Goal: Transaction & Acquisition: Book appointment/travel/reservation

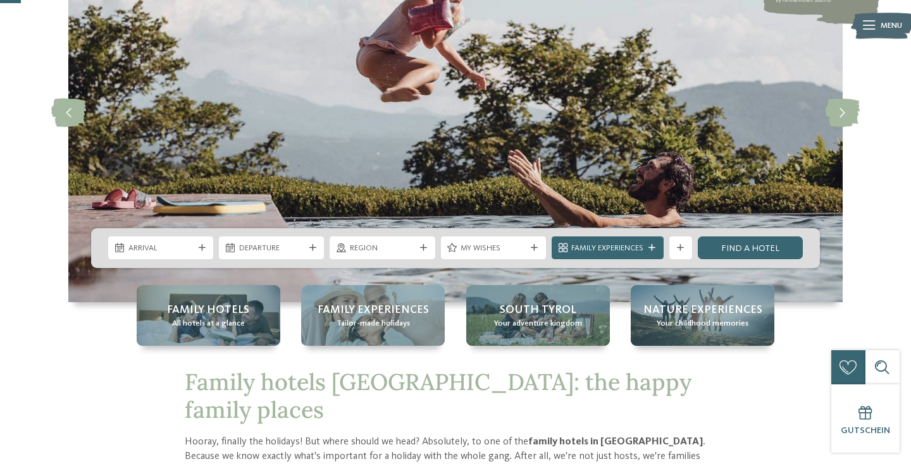
scroll to position [120, 0]
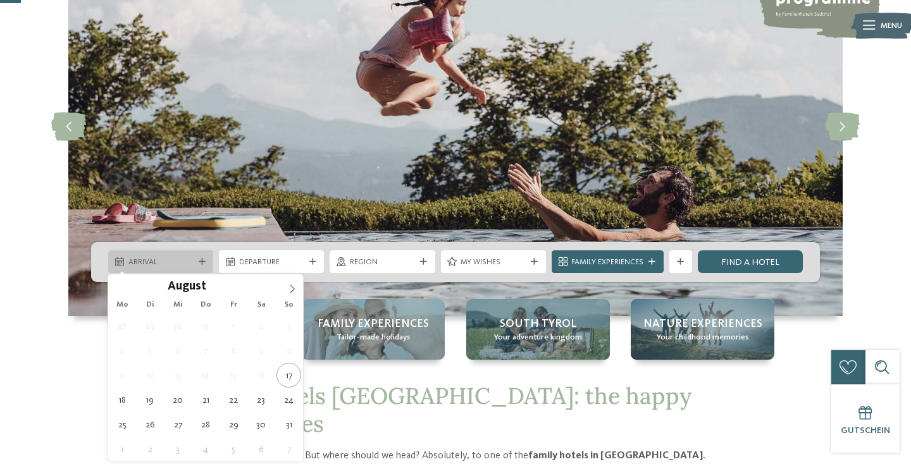
click at [156, 262] on font "Arrival" at bounding box center [142, 262] width 29 height 8
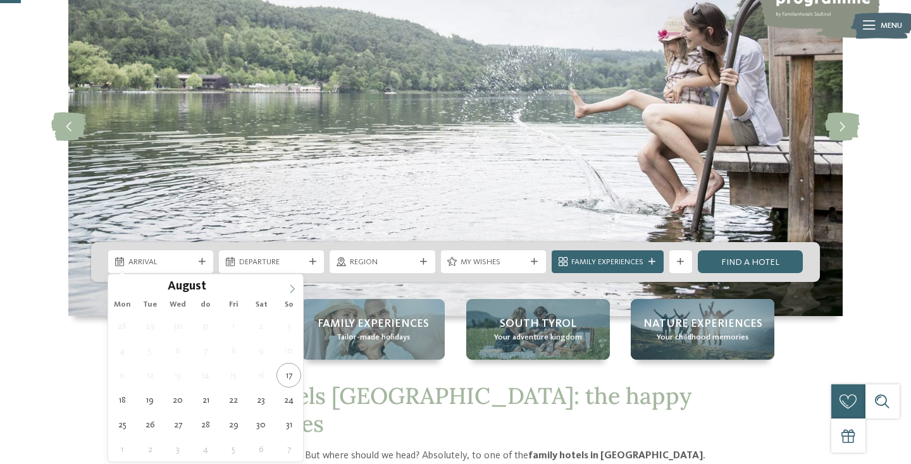
click at [291, 291] on icon at bounding box center [292, 289] width 9 height 9
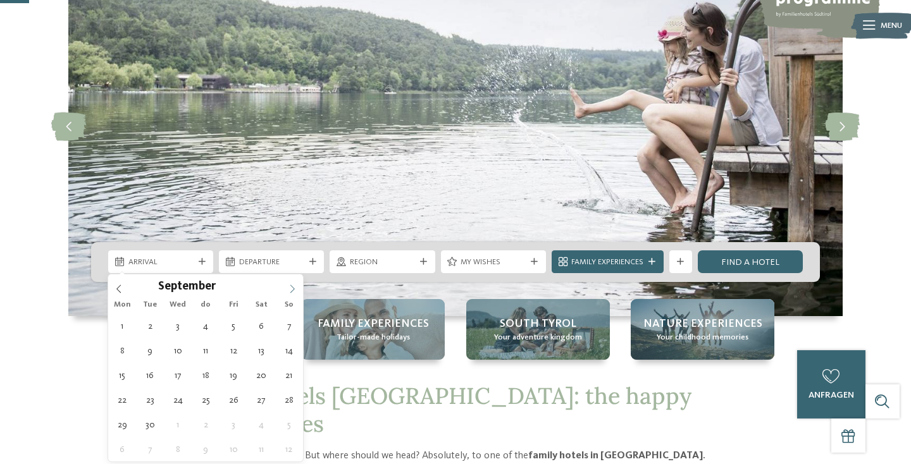
scroll to position [166, 0]
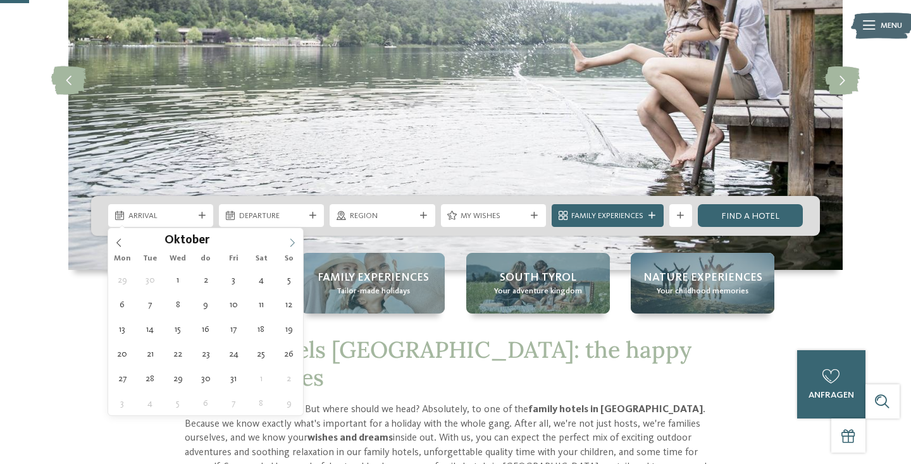
click at [295, 240] on icon at bounding box center [292, 242] width 9 height 9
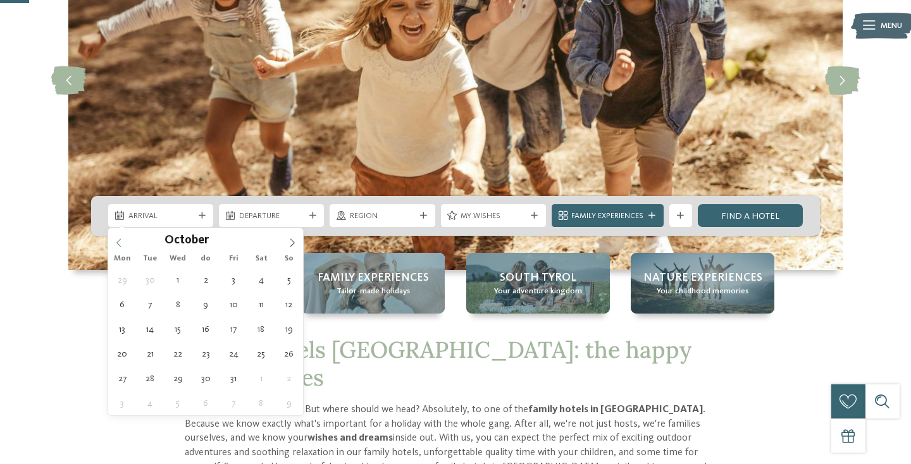
click at [119, 245] on icon at bounding box center [118, 242] width 9 height 9
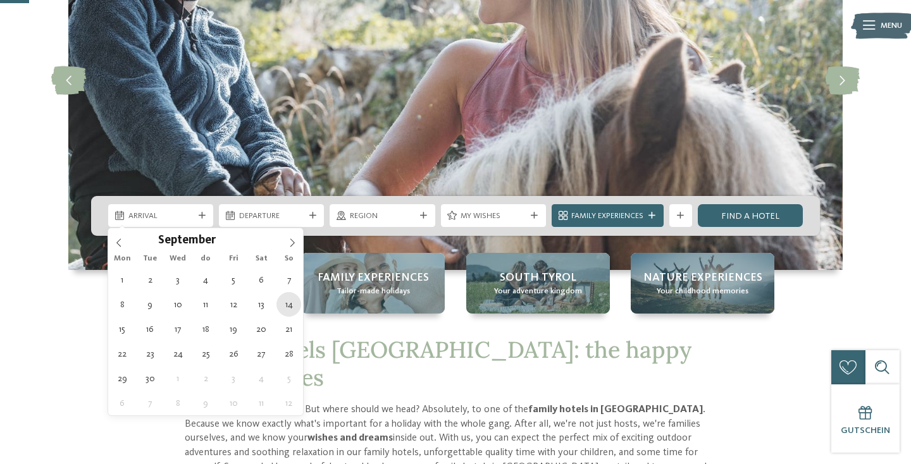
type div "14.09.2025"
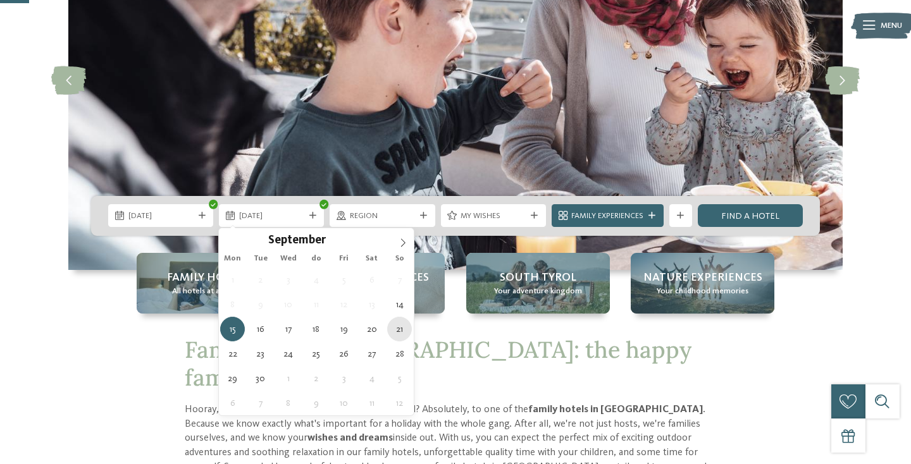
type div "21.09.2025"
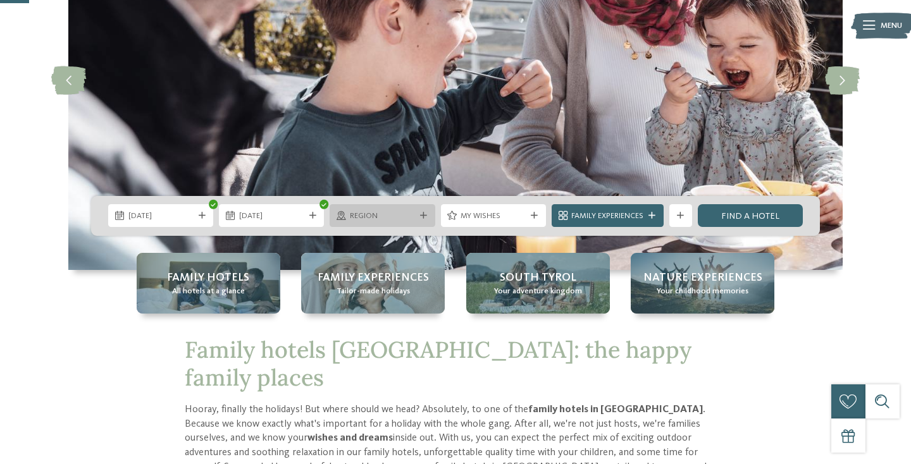
click at [403, 219] on span "region" at bounding box center [382, 216] width 65 height 11
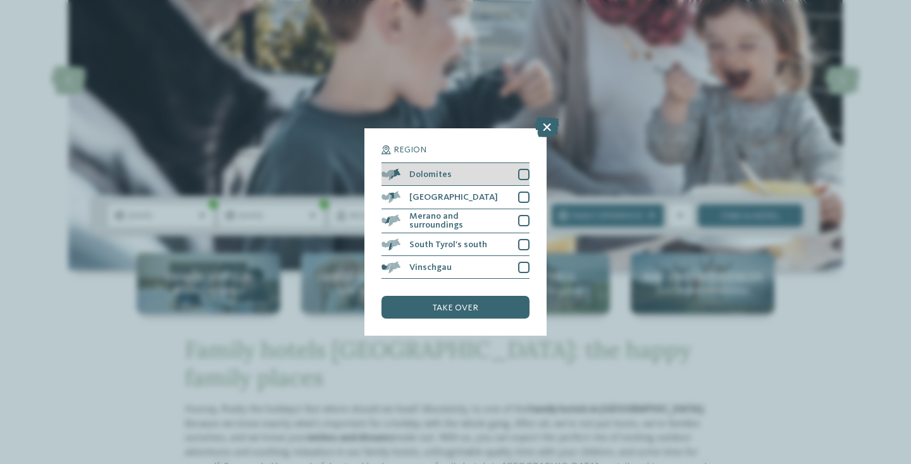
click at [420, 173] on font "Dolomites" at bounding box center [430, 174] width 42 height 9
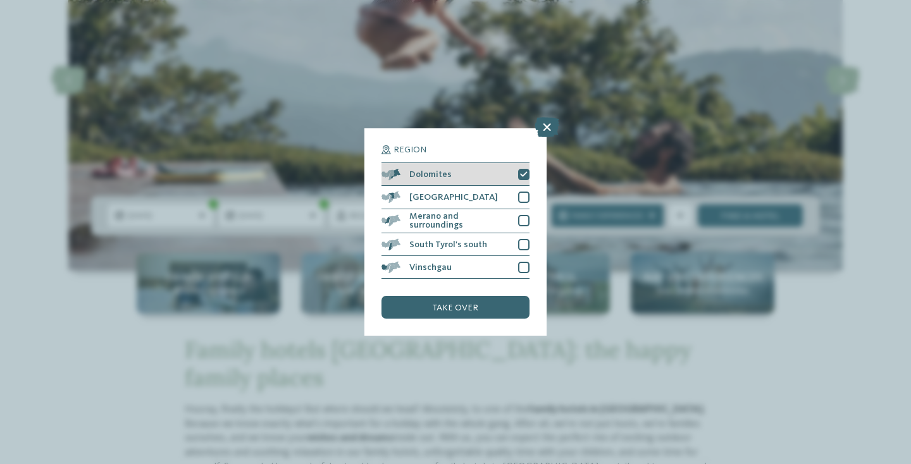
click at [420, 173] on font "Dolomites" at bounding box center [430, 174] width 42 height 9
click at [550, 127] on icon at bounding box center [546, 127] width 25 height 20
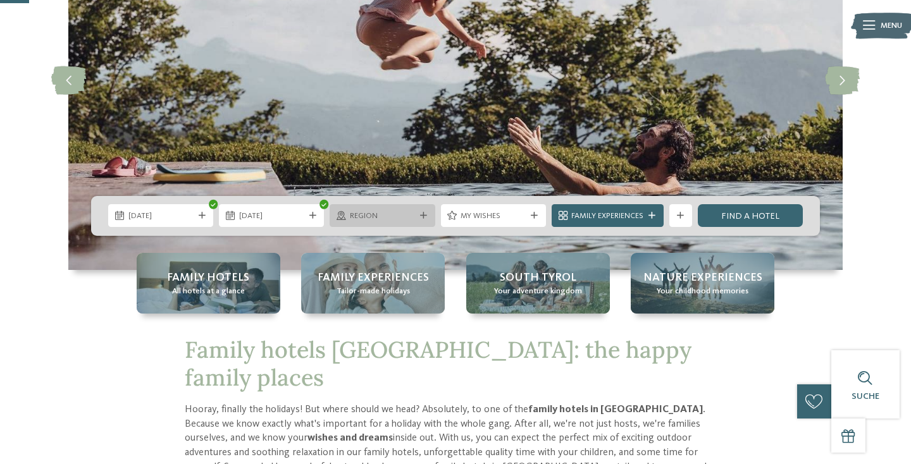
click at [396, 211] on span "region" at bounding box center [382, 216] width 65 height 11
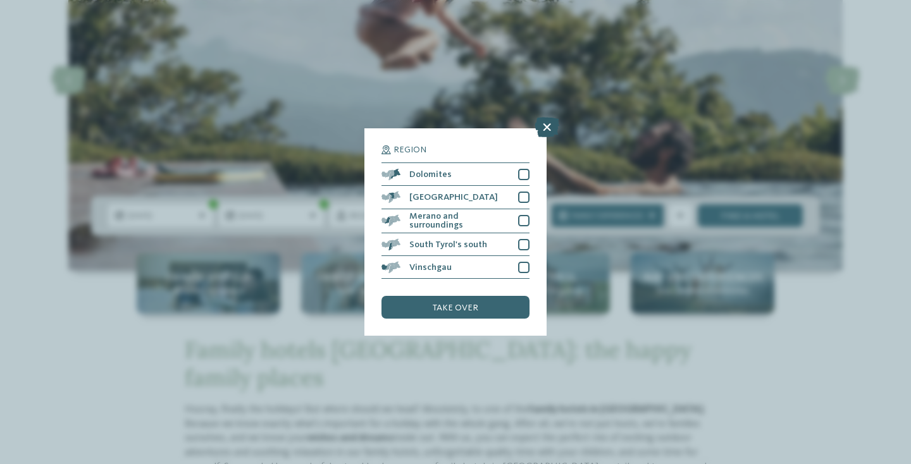
click at [545, 120] on icon at bounding box center [546, 127] width 25 height 20
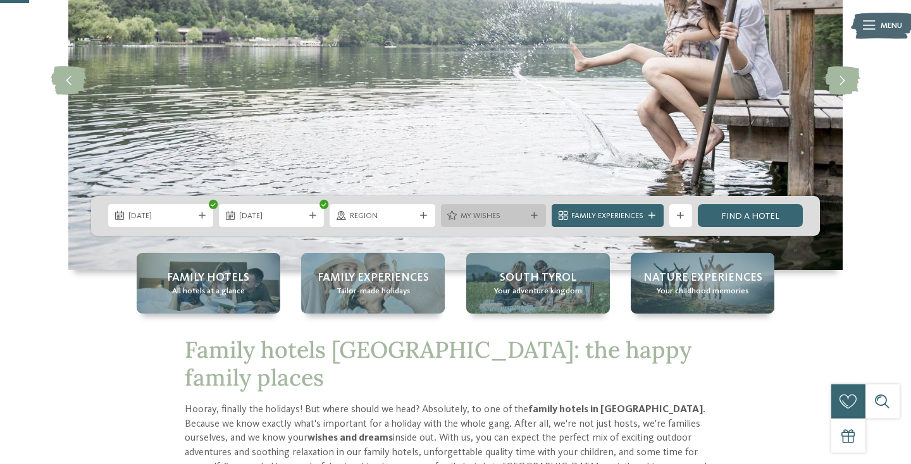
click at [510, 225] on div "My wishes" at bounding box center [493, 215] width 105 height 23
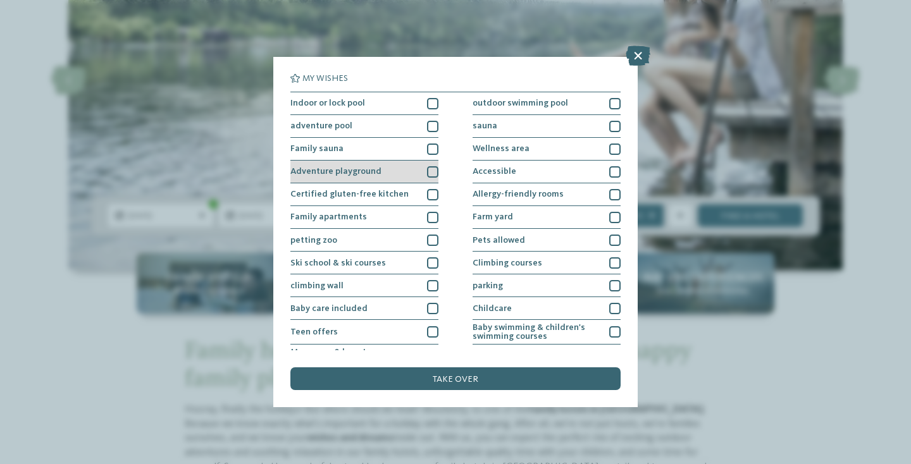
click at [433, 171] on div at bounding box center [432, 171] width 11 height 11
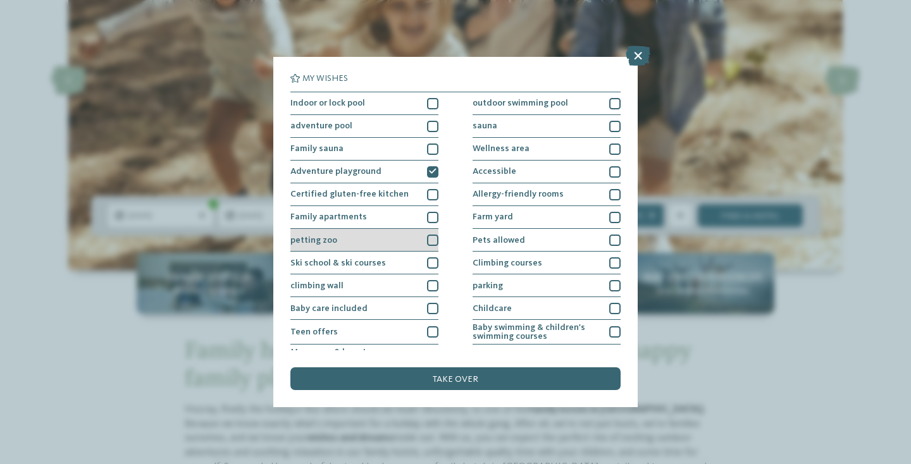
click at [433, 245] on div at bounding box center [432, 240] width 11 height 11
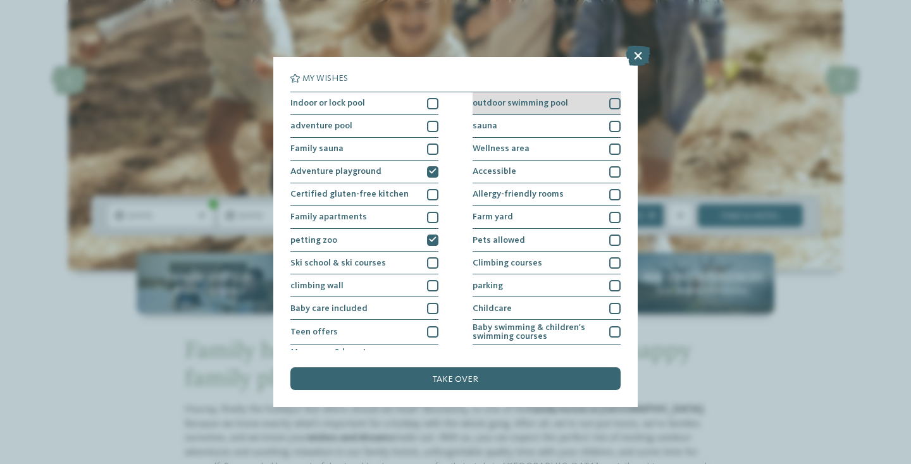
click at [613, 104] on div at bounding box center [614, 103] width 11 height 11
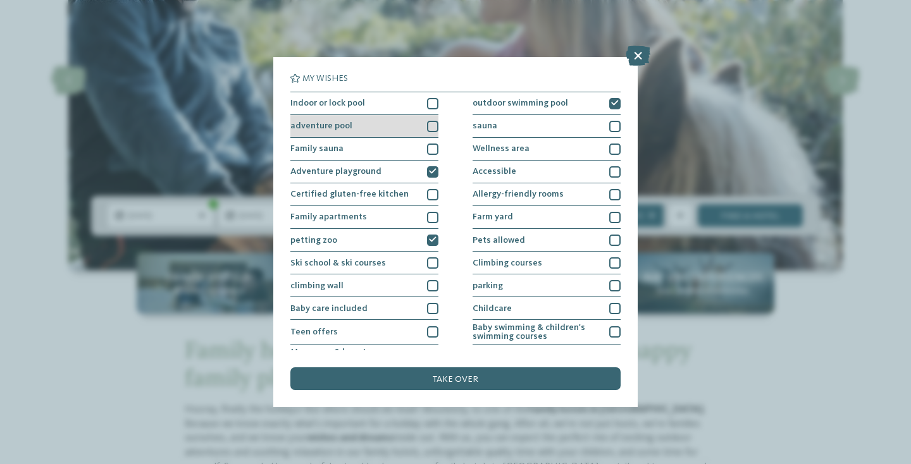
click at [434, 126] on div at bounding box center [432, 126] width 11 height 11
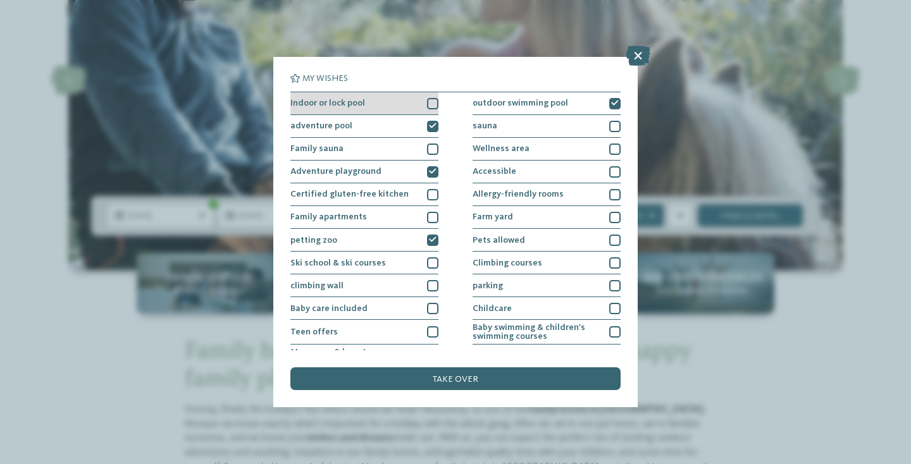
click at [433, 101] on div at bounding box center [432, 103] width 11 height 11
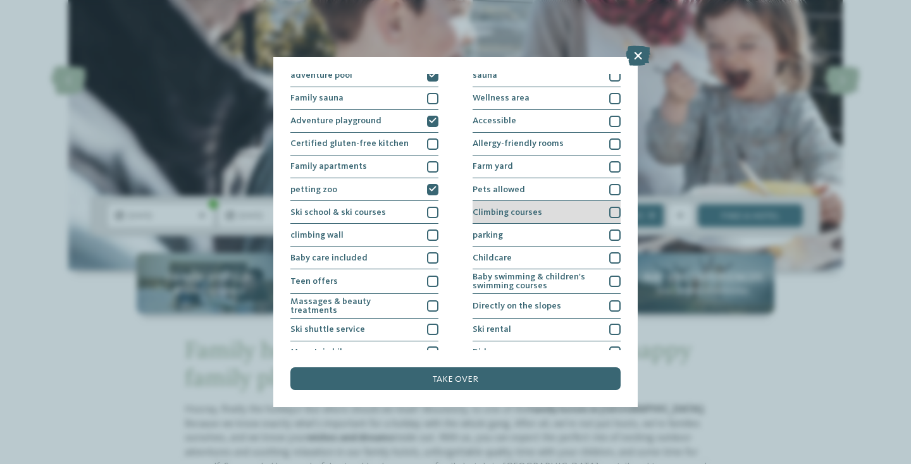
scroll to position [51, 0]
click at [610, 235] on div at bounding box center [614, 234] width 11 height 11
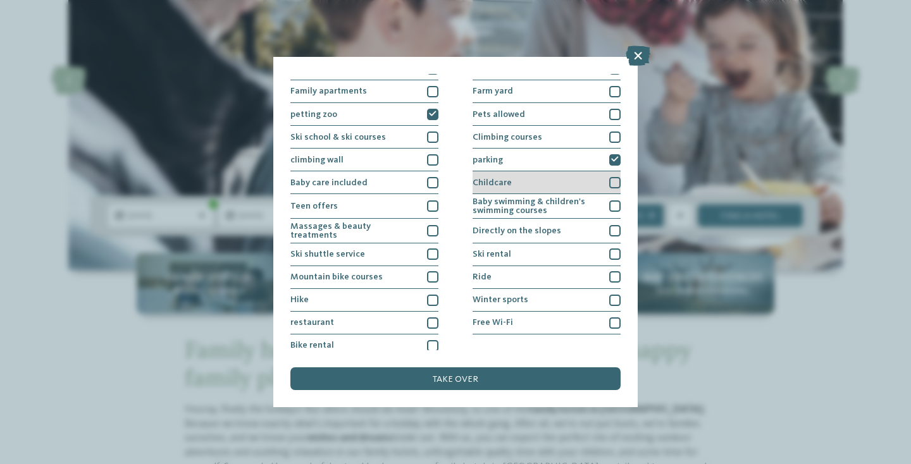
scroll to position [131, 0]
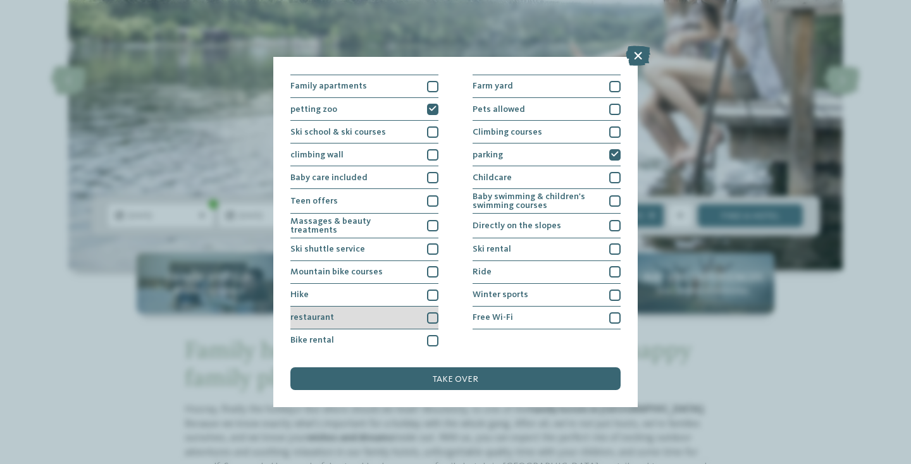
click at [431, 317] on div at bounding box center [432, 317] width 11 height 11
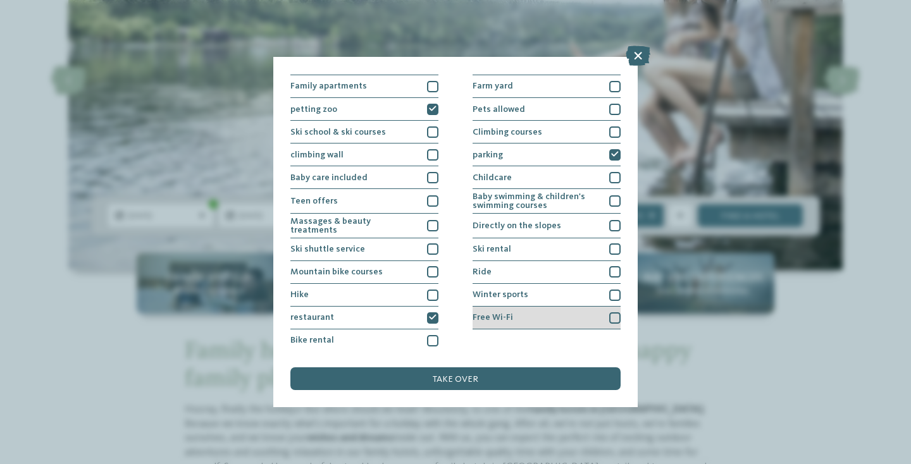
click at [615, 318] on div at bounding box center [614, 317] width 11 height 11
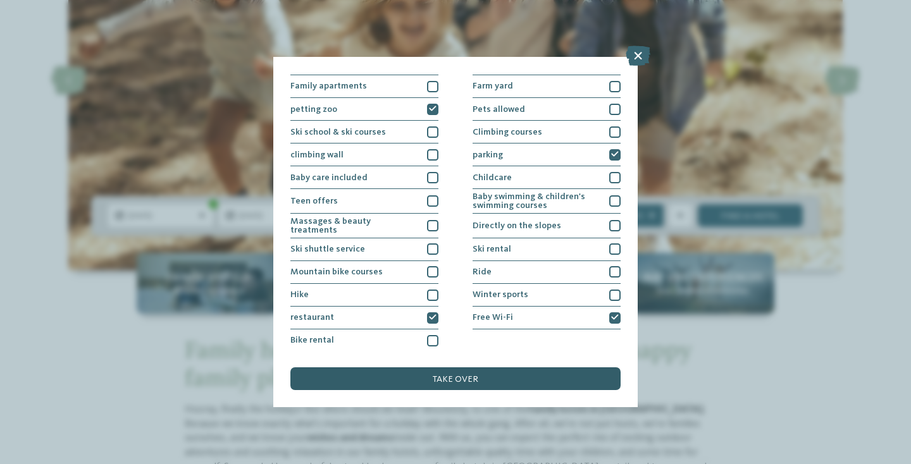
click at [484, 380] on div "take over" at bounding box center [455, 378] width 330 height 23
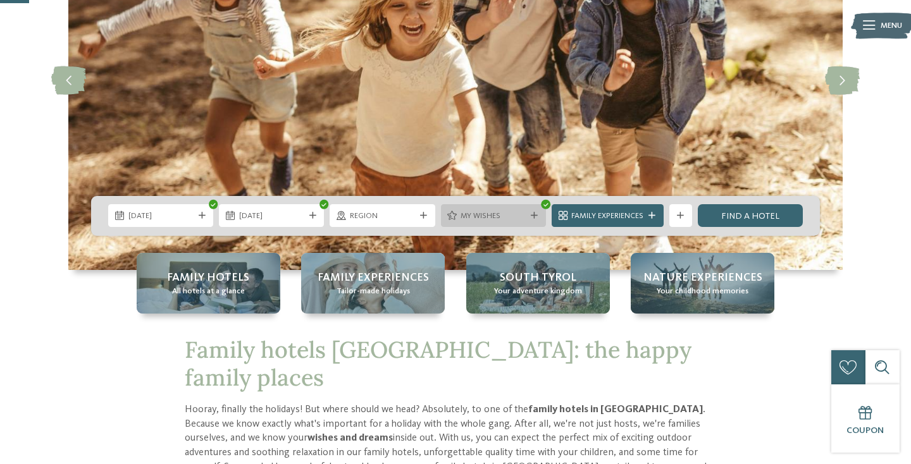
click at [491, 213] on font "My wishes" at bounding box center [480, 216] width 40 height 8
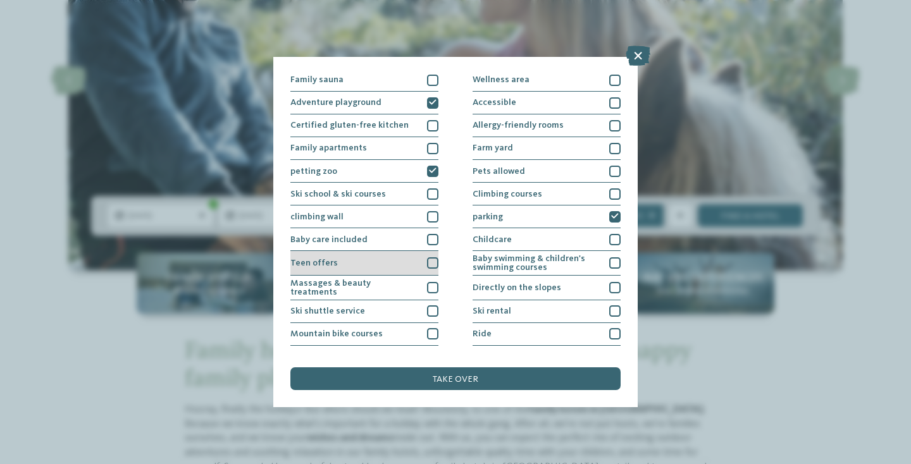
scroll to position [0, 0]
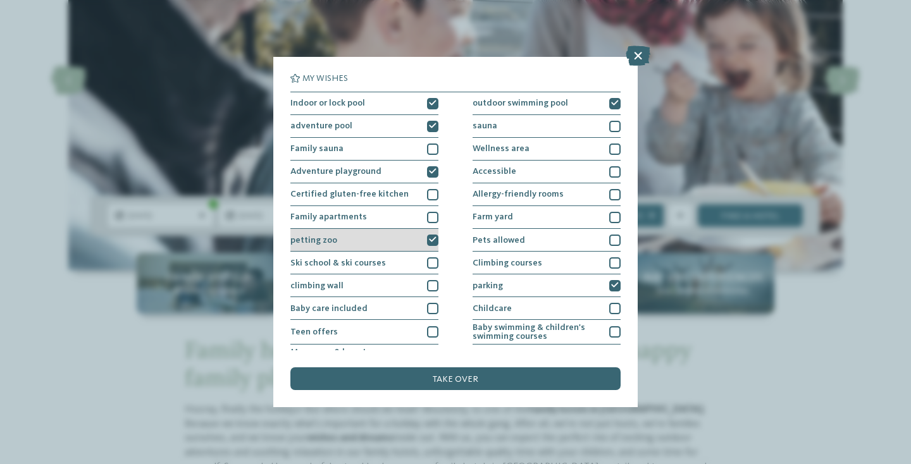
click at [430, 243] on icon at bounding box center [433, 240] width 8 height 7
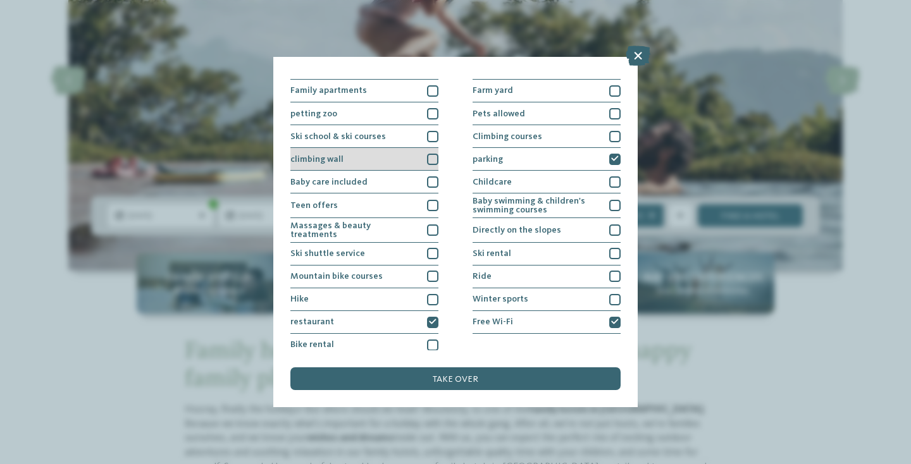
scroll to position [131, 0]
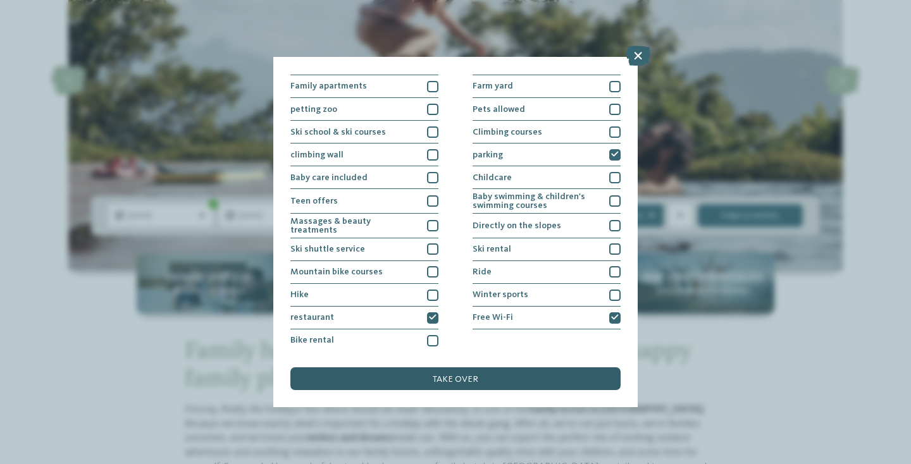
click at [417, 381] on div "take over" at bounding box center [455, 378] width 330 height 23
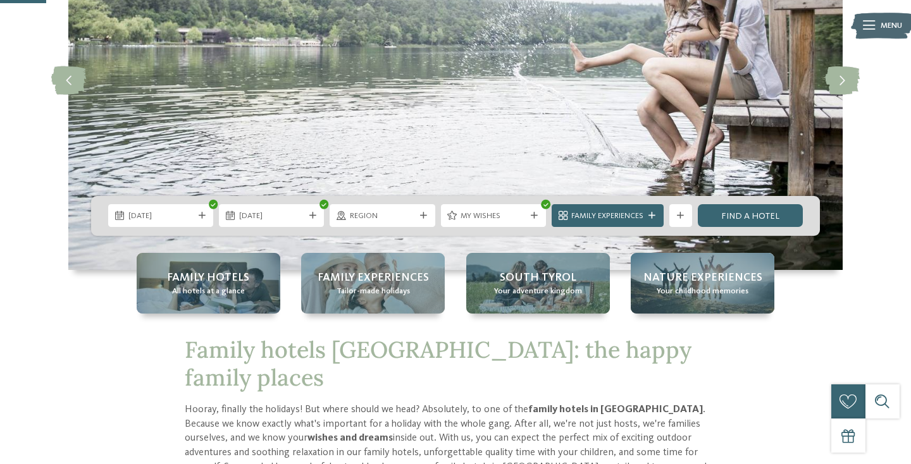
scroll to position [265, 0]
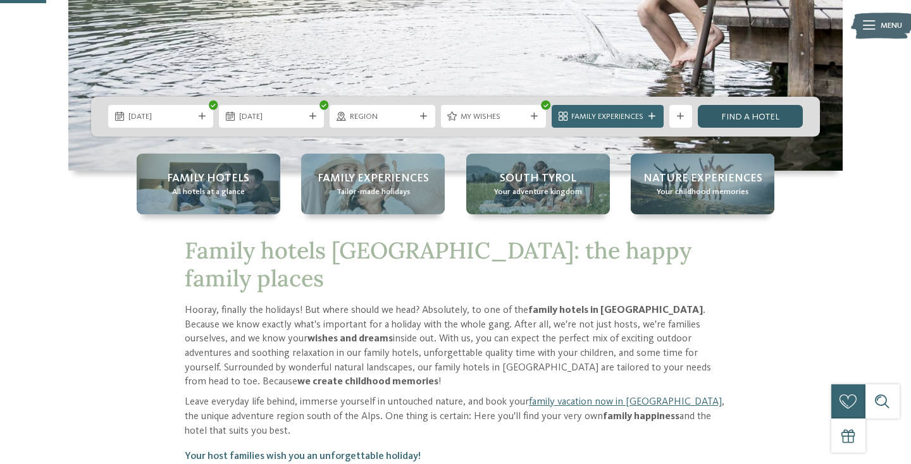
click at [744, 116] on font "Find a hotel" at bounding box center [750, 117] width 58 height 9
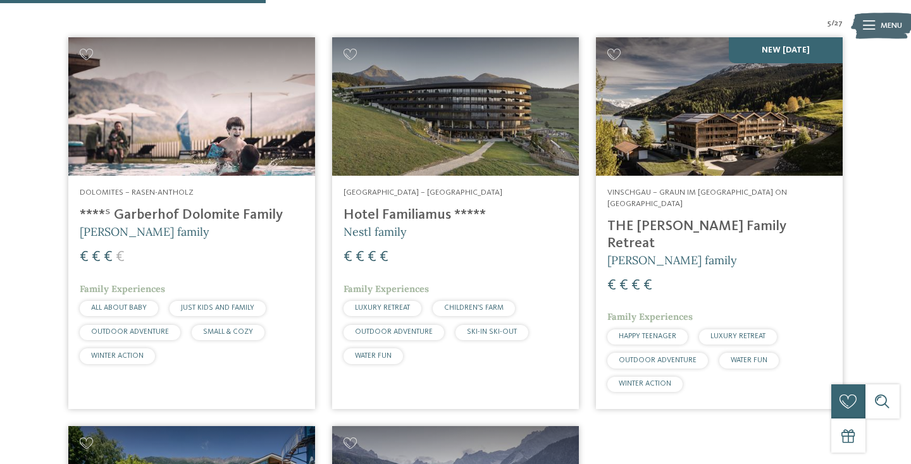
scroll to position [444, 0]
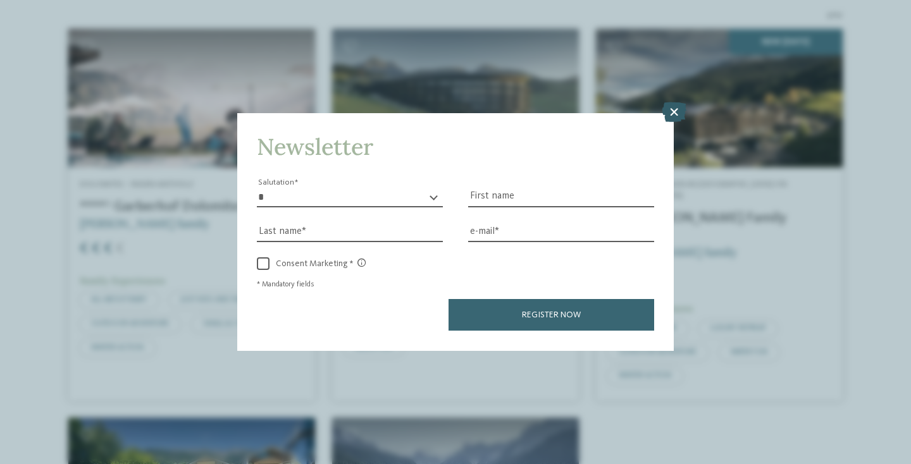
click at [672, 111] on icon at bounding box center [673, 112] width 25 height 20
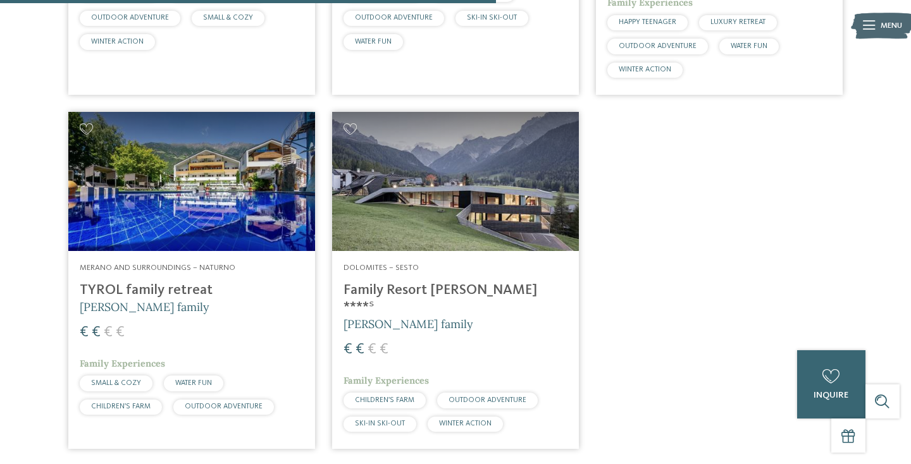
scroll to position [753, 0]
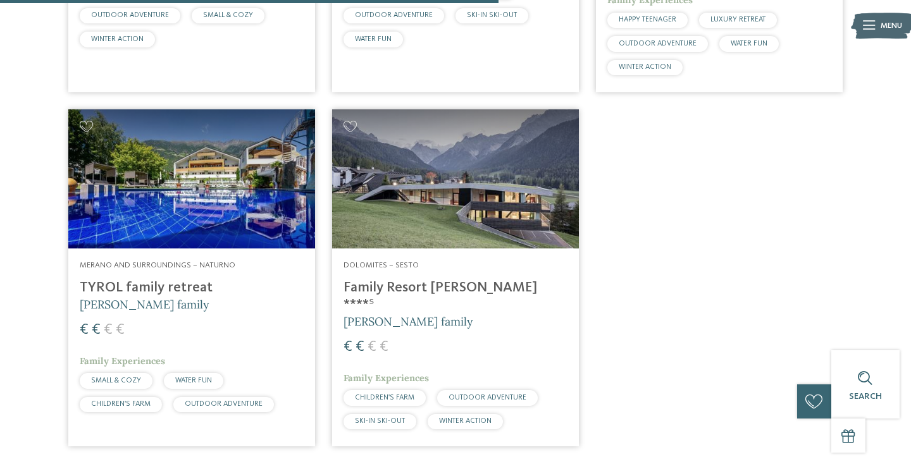
click at [205, 166] on img at bounding box center [191, 178] width 247 height 138
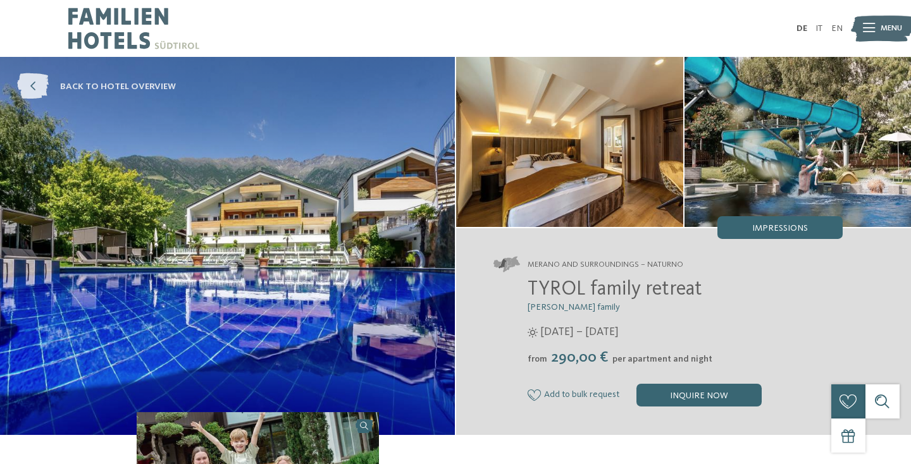
click at [37, 85] on icon at bounding box center [33, 87] width 32 height 26
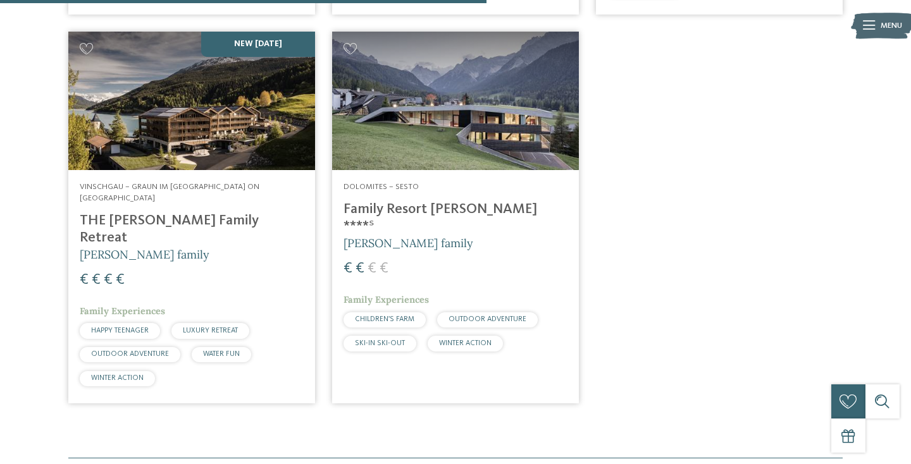
scroll to position [723, 0]
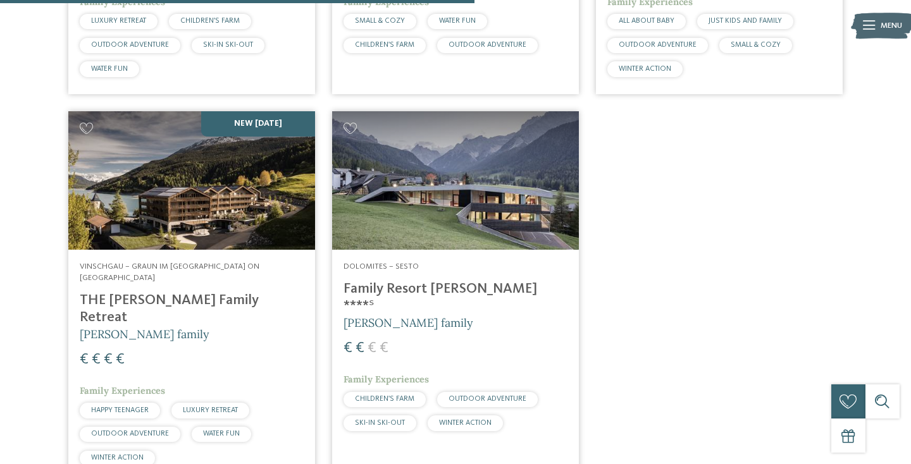
click at [393, 203] on img at bounding box center [455, 180] width 247 height 138
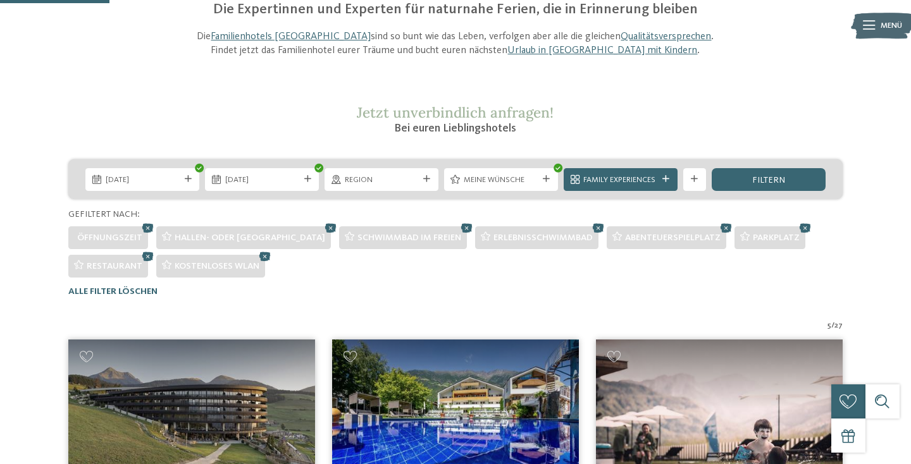
scroll to position [178, 0]
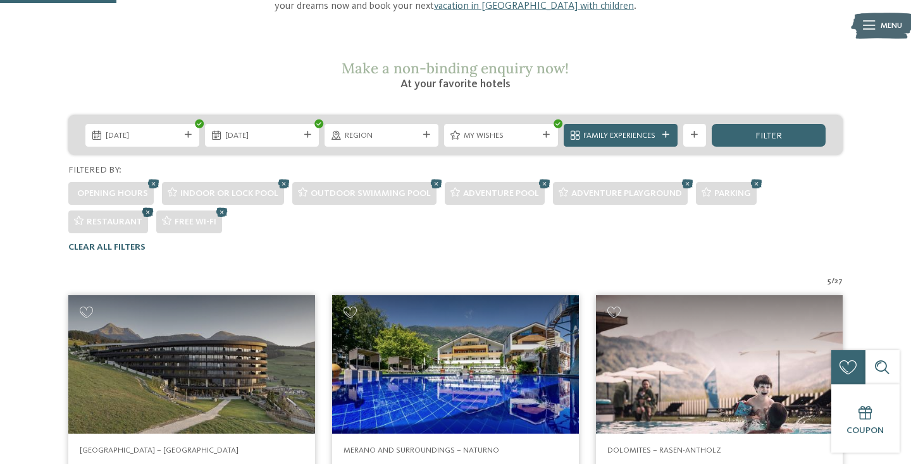
click at [146, 209] on icon at bounding box center [147, 211] width 17 height 15
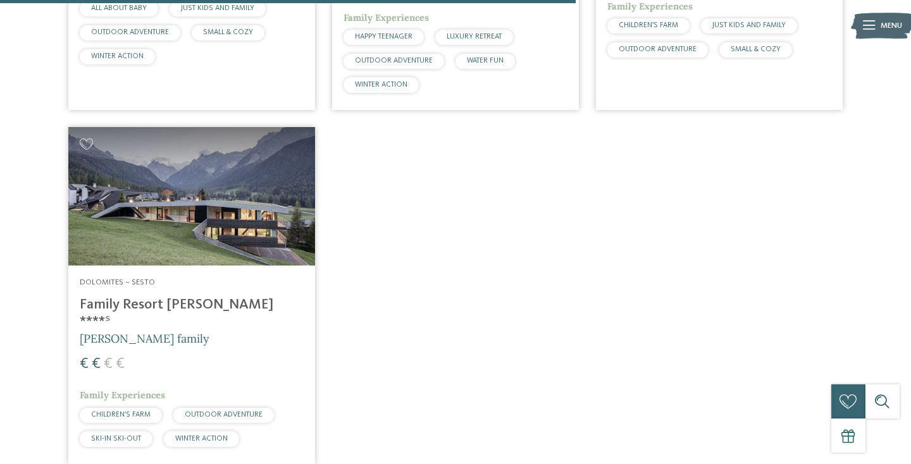
scroll to position [1079, 0]
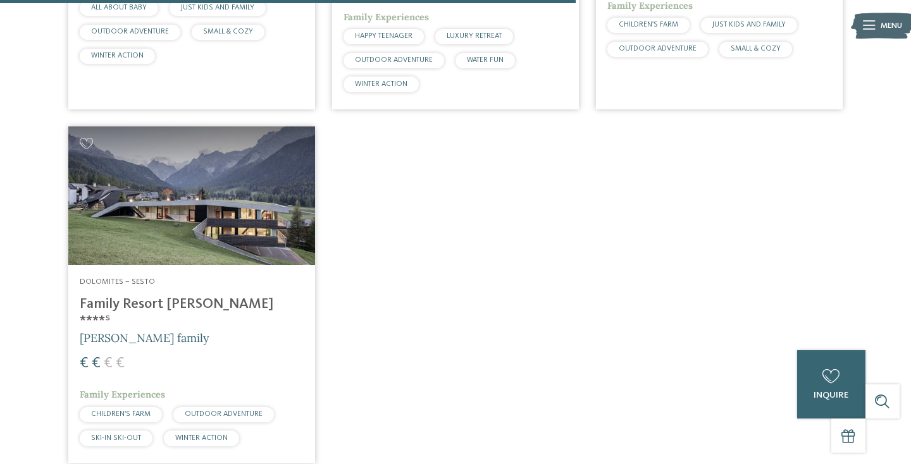
click at [140, 185] on img at bounding box center [191, 195] width 247 height 138
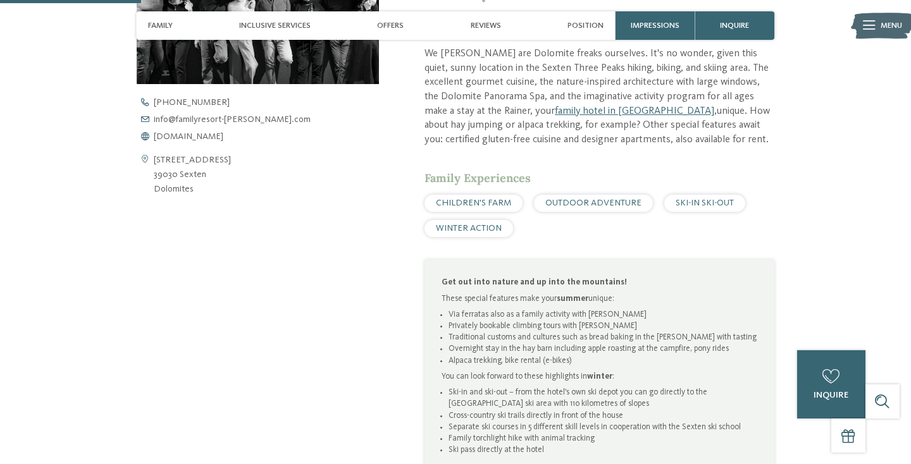
scroll to position [553, 0]
